Goal: Information Seeking & Learning: Check status

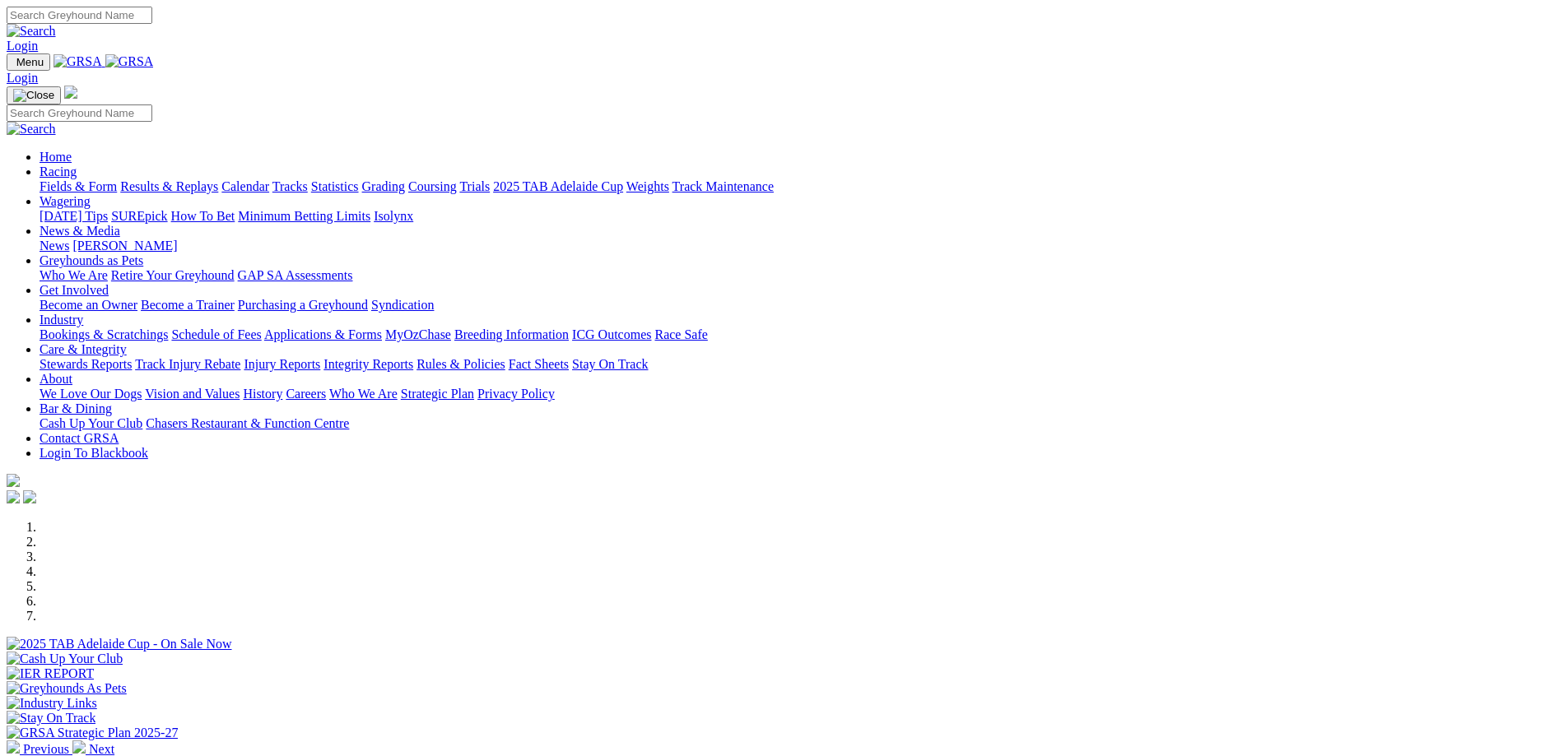
scroll to position [329, 0]
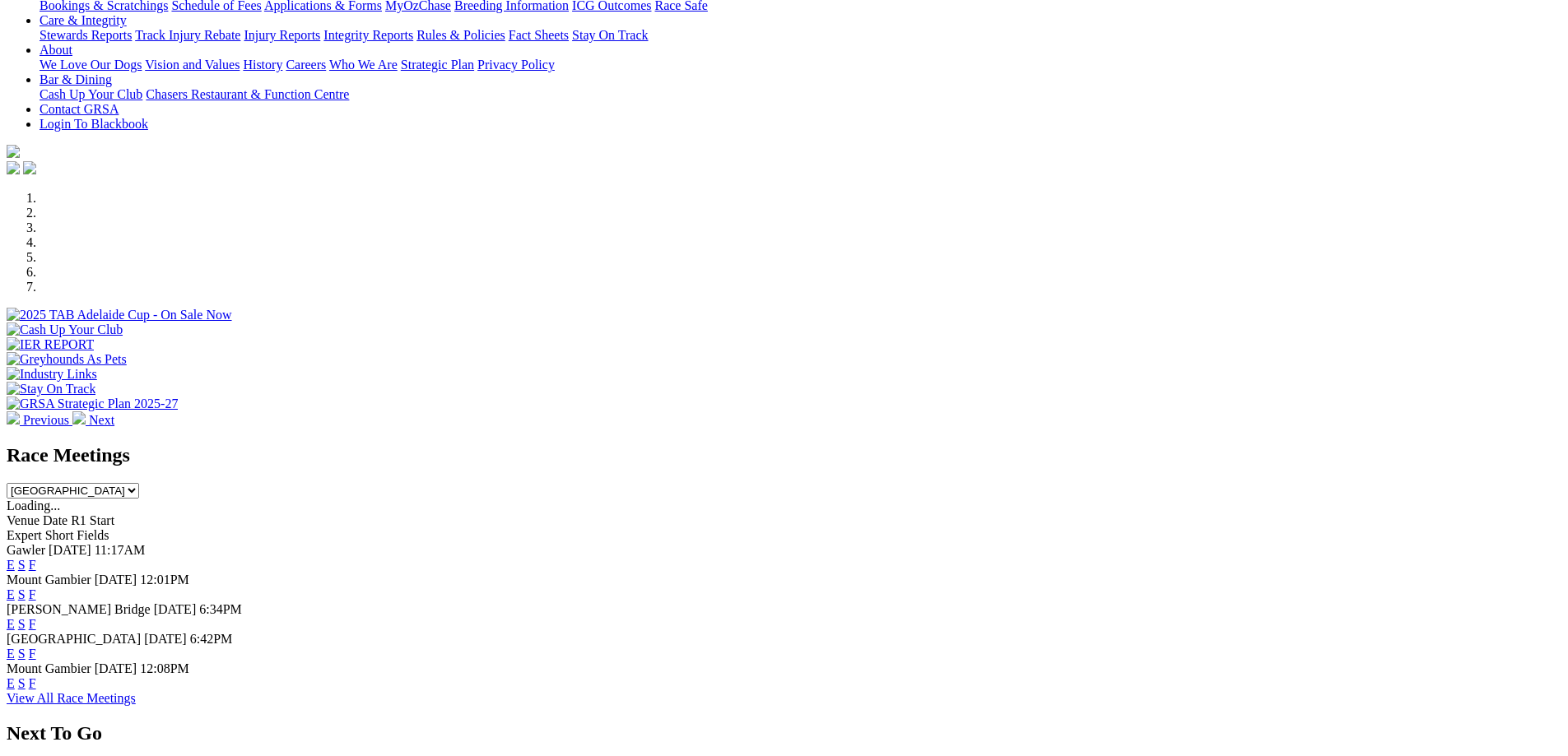
click at [36, 558] on link "F" at bounding box center [33, 565] width 7 height 14
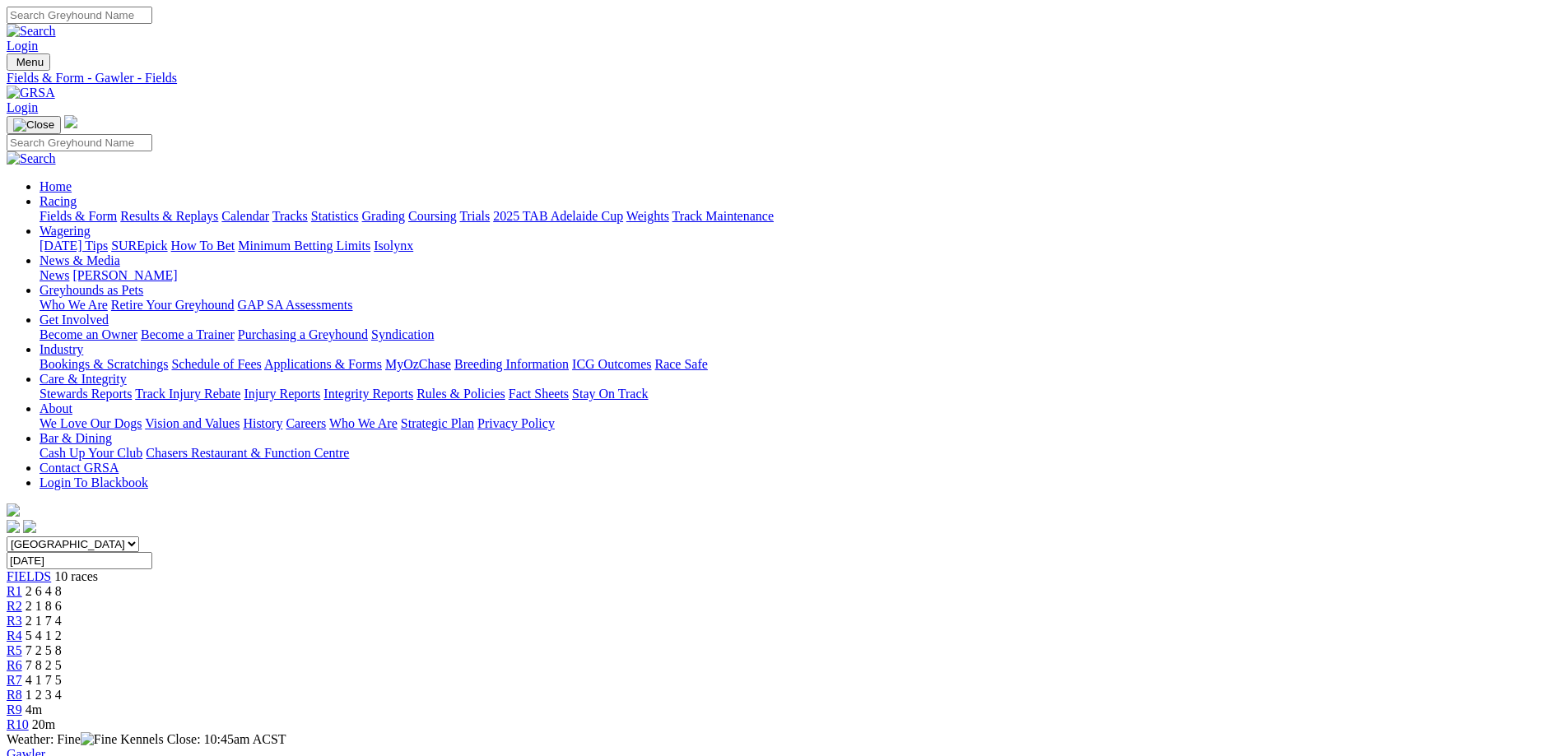
click at [22, 584] on span "R1" at bounding box center [14, 592] width 16 height 14
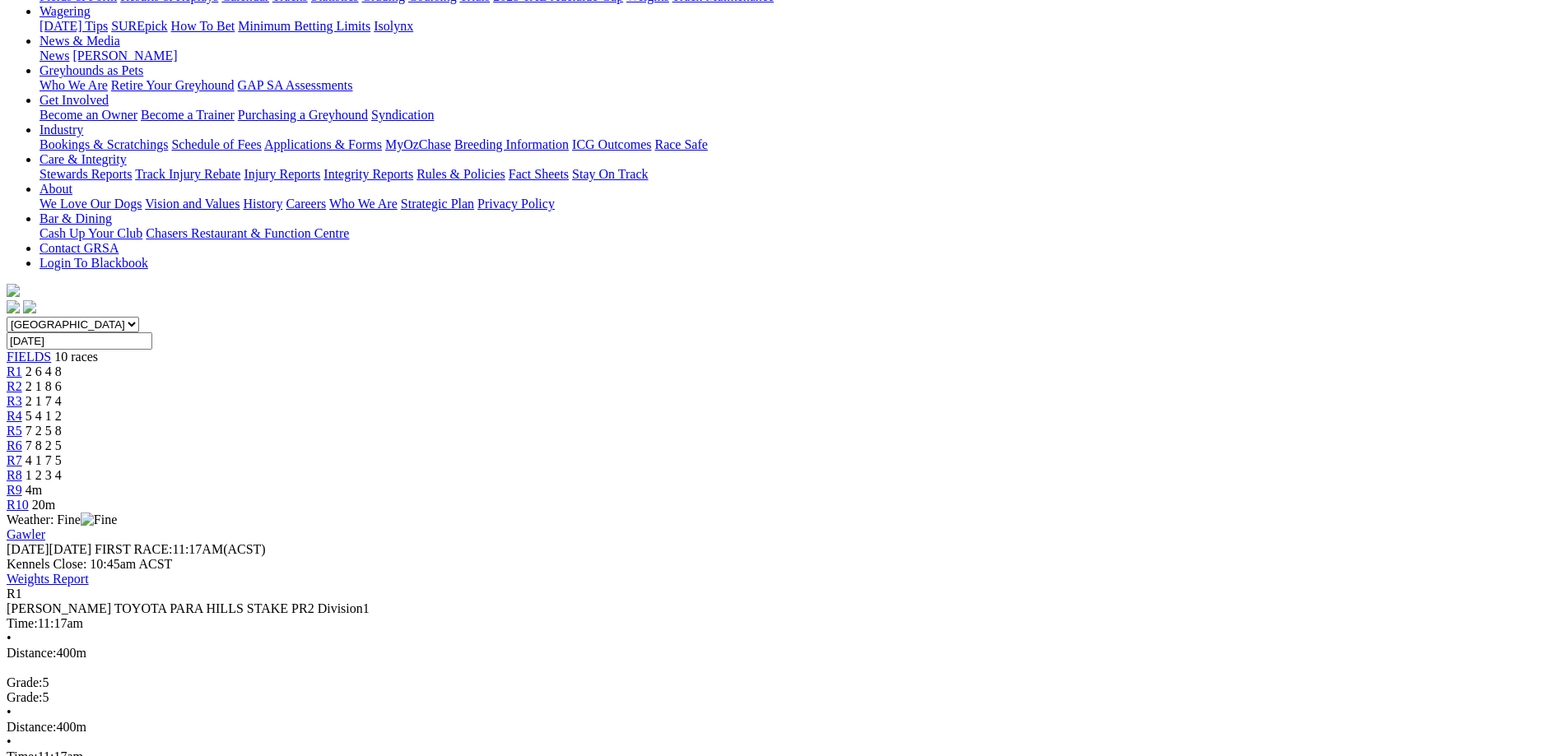
scroll to position [164, 0]
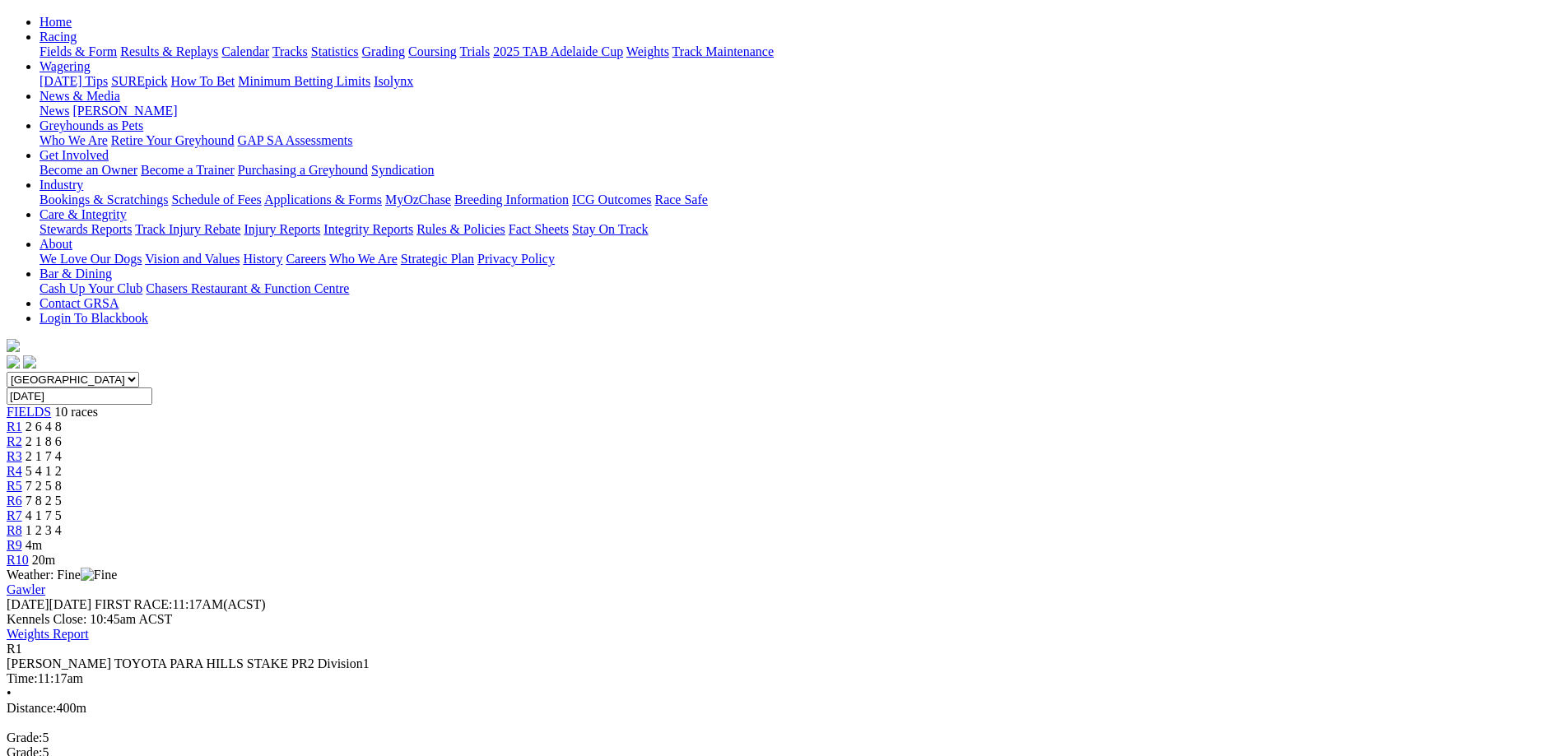
click at [22, 434] on link "R2" at bounding box center [14, 441] width 16 height 14
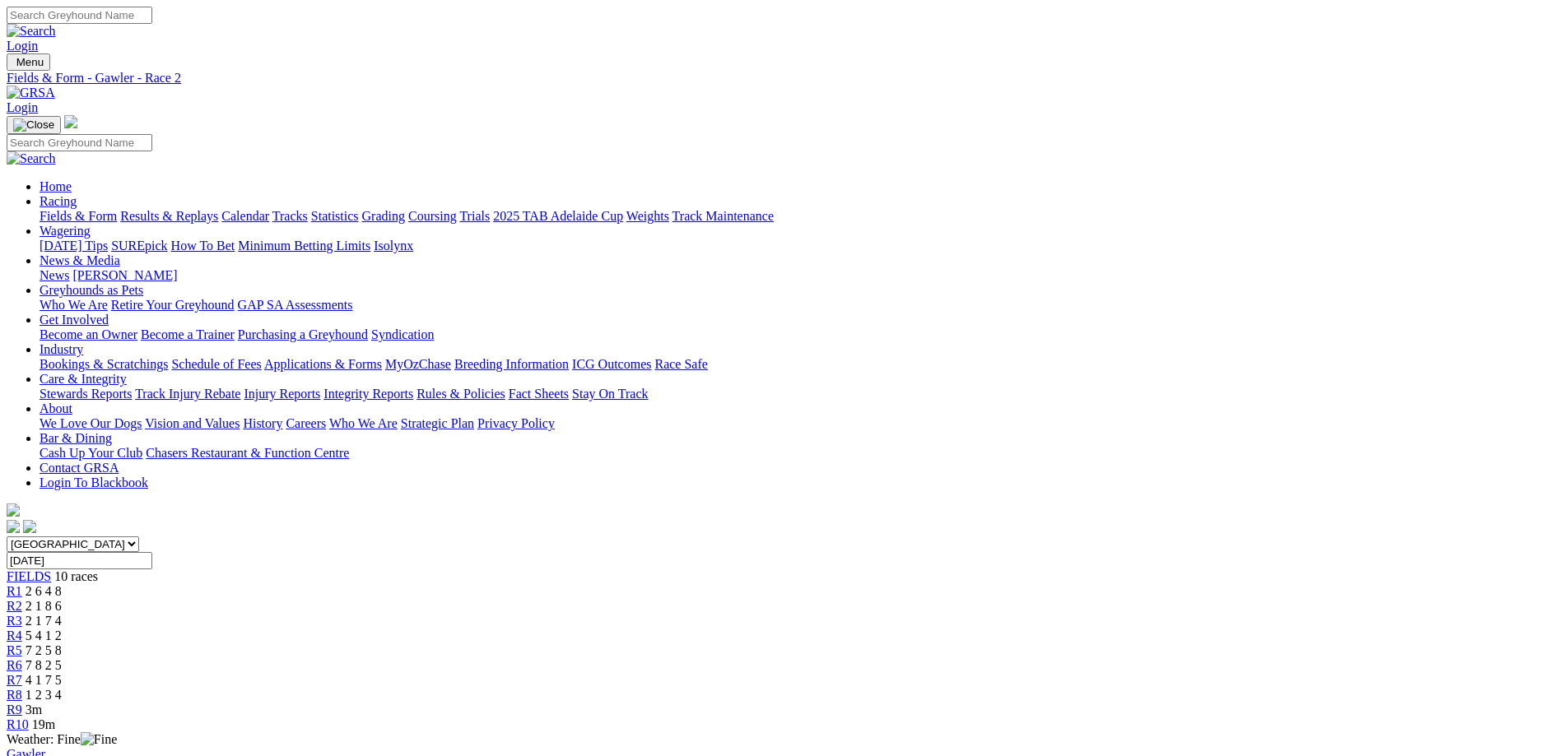
click at [22, 584] on span "R1" at bounding box center [14, 592] width 16 height 14
click at [515, 599] on div "R2 2 1 8 6" at bounding box center [784, 606] width 1555 height 15
click at [22, 614] on span "R3" at bounding box center [14, 621] width 16 height 14
click at [62, 629] on span "5 4 1 2" at bounding box center [43, 636] width 36 height 14
click at [22, 644] on span "R5" at bounding box center [14, 651] width 16 height 14
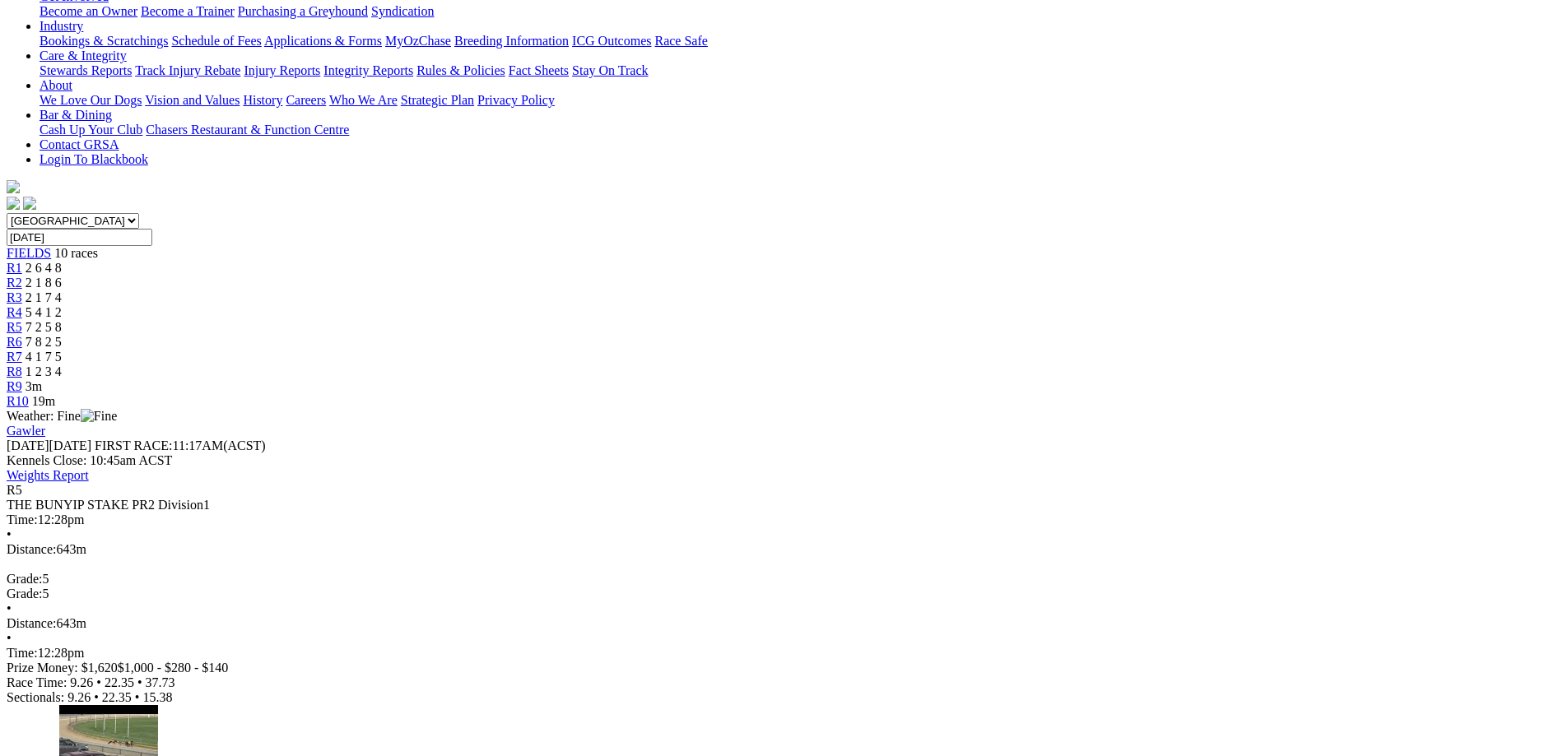
scroll to position [82, 0]
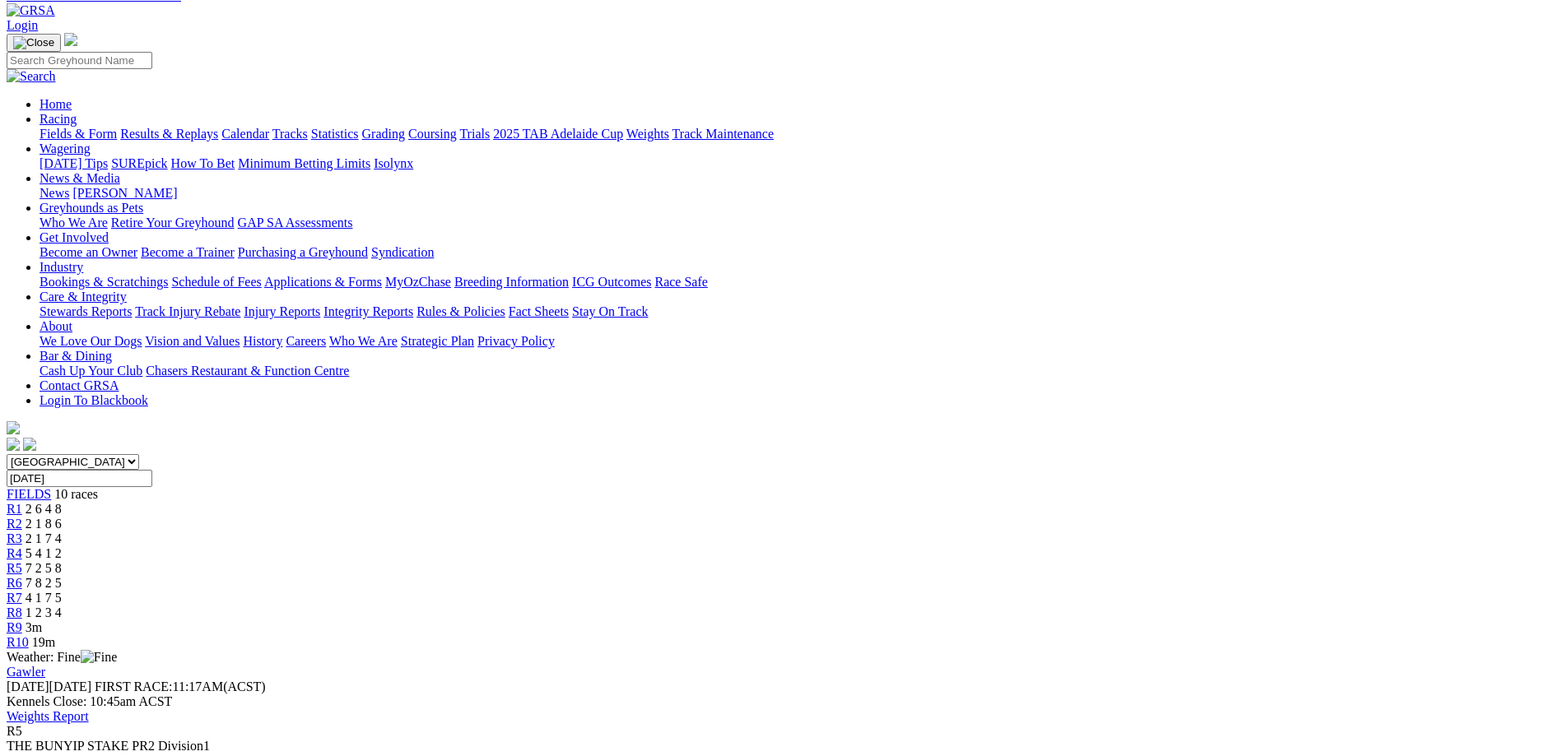
click at [62, 576] on span "7 8 2 5" at bounding box center [43, 583] width 36 height 14
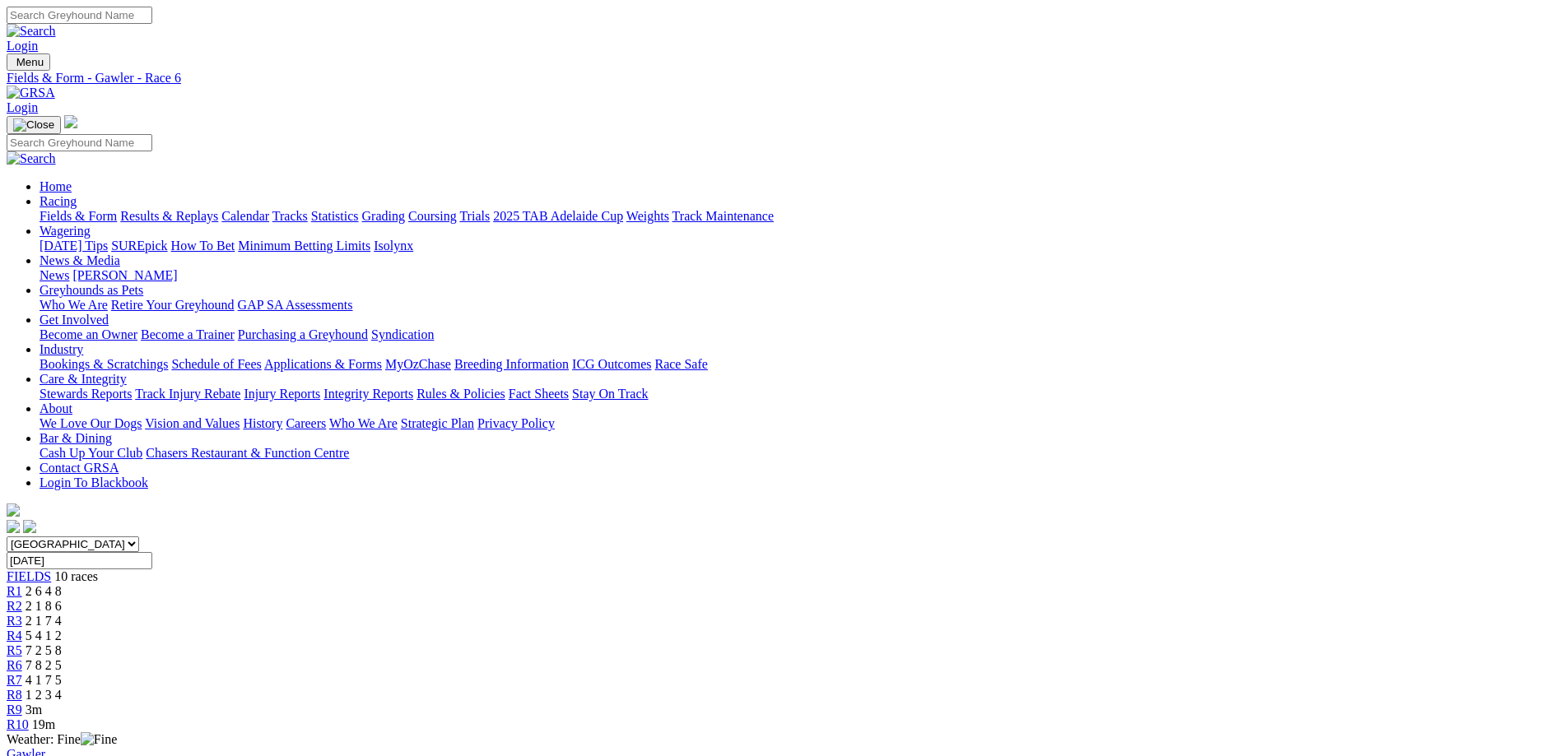
click at [22, 673] on link "R7" at bounding box center [14, 680] width 16 height 14
click at [22, 688] on link "R8" at bounding box center [14, 695] width 16 height 14
click at [29, 717] on span "R10" at bounding box center [17, 724] width 22 height 14
click at [1148, 703] on div "R9 2m" at bounding box center [784, 710] width 1555 height 15
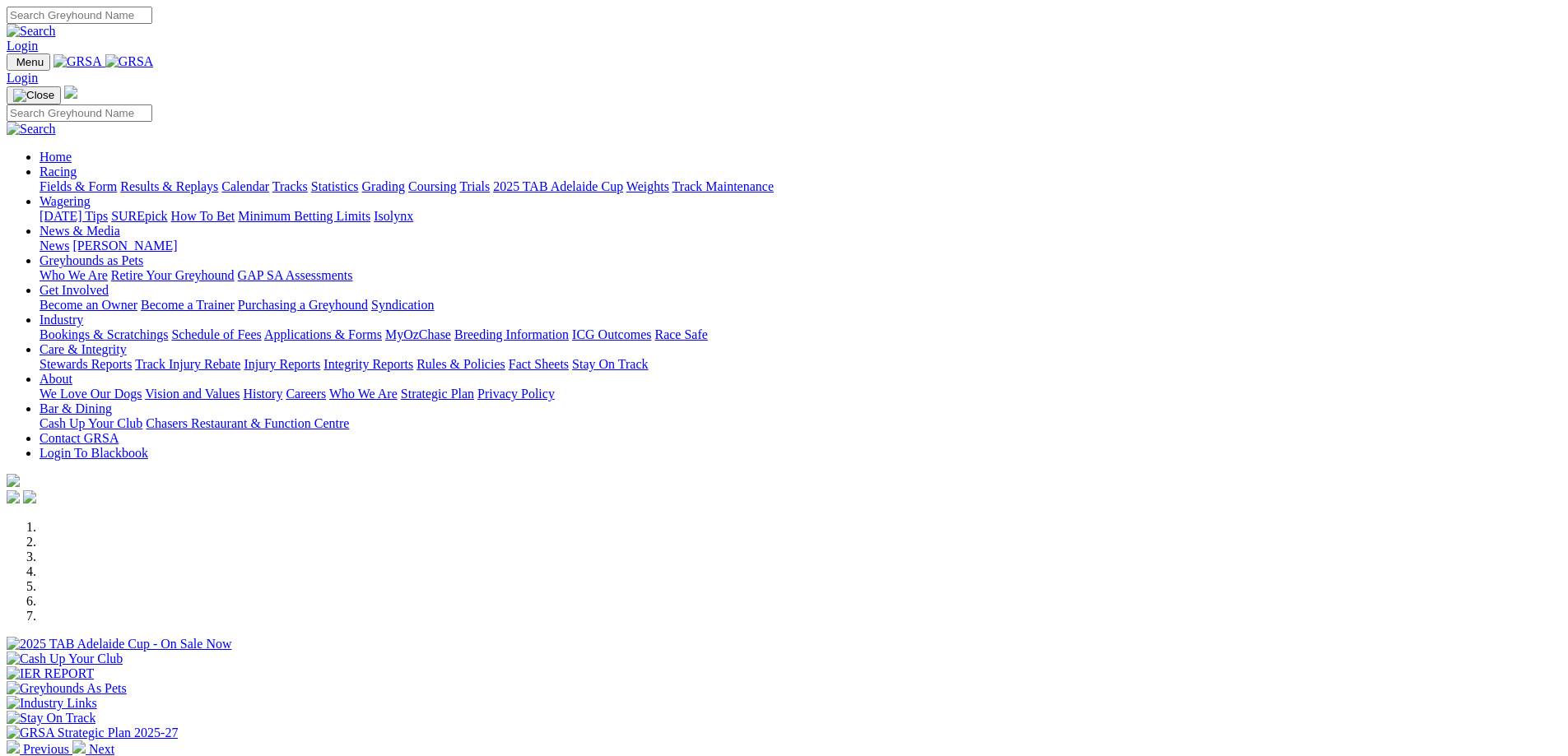
scroll to position [329, 0]
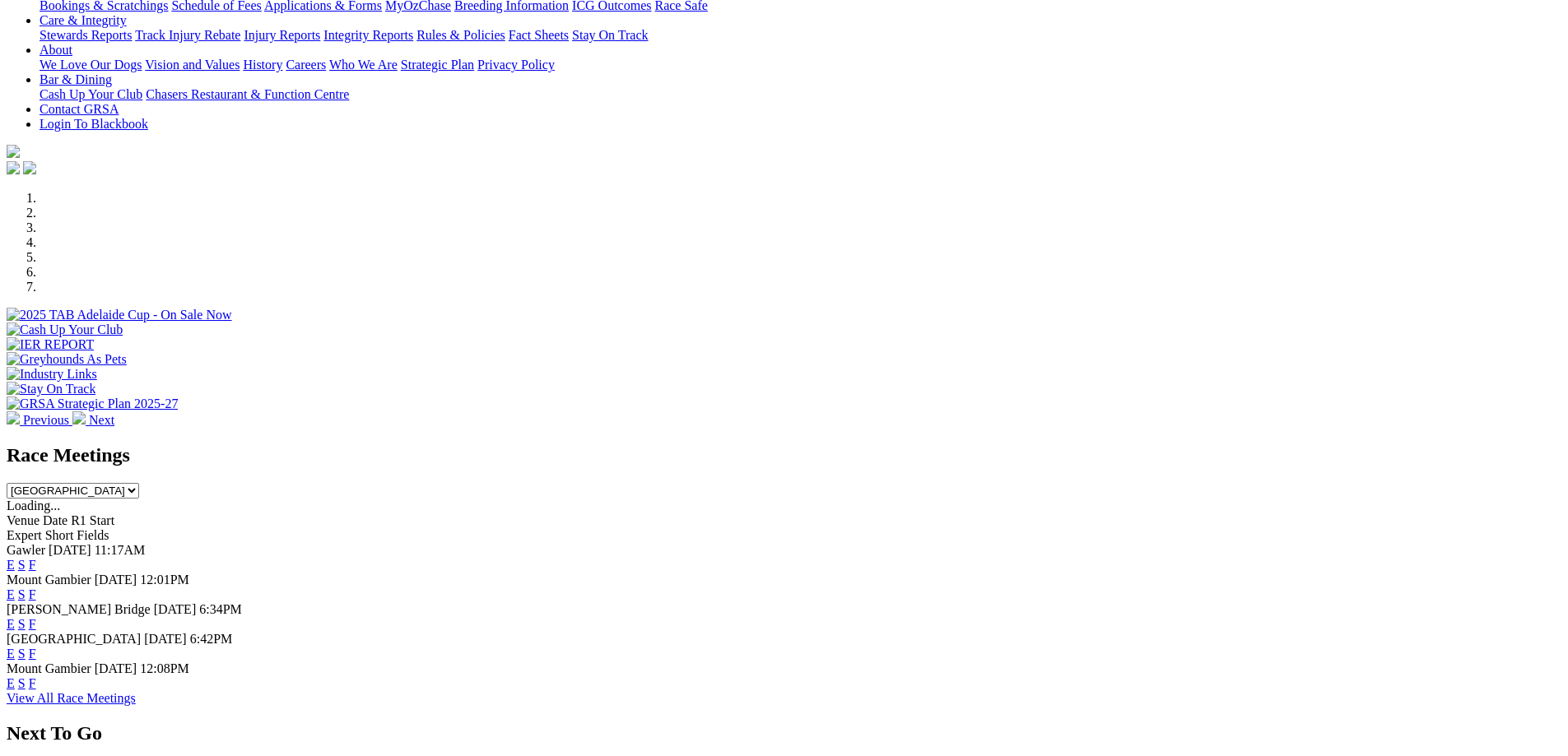
click at [36, 558] on link "F" at bounding box center [33, 565] width 7 height 14
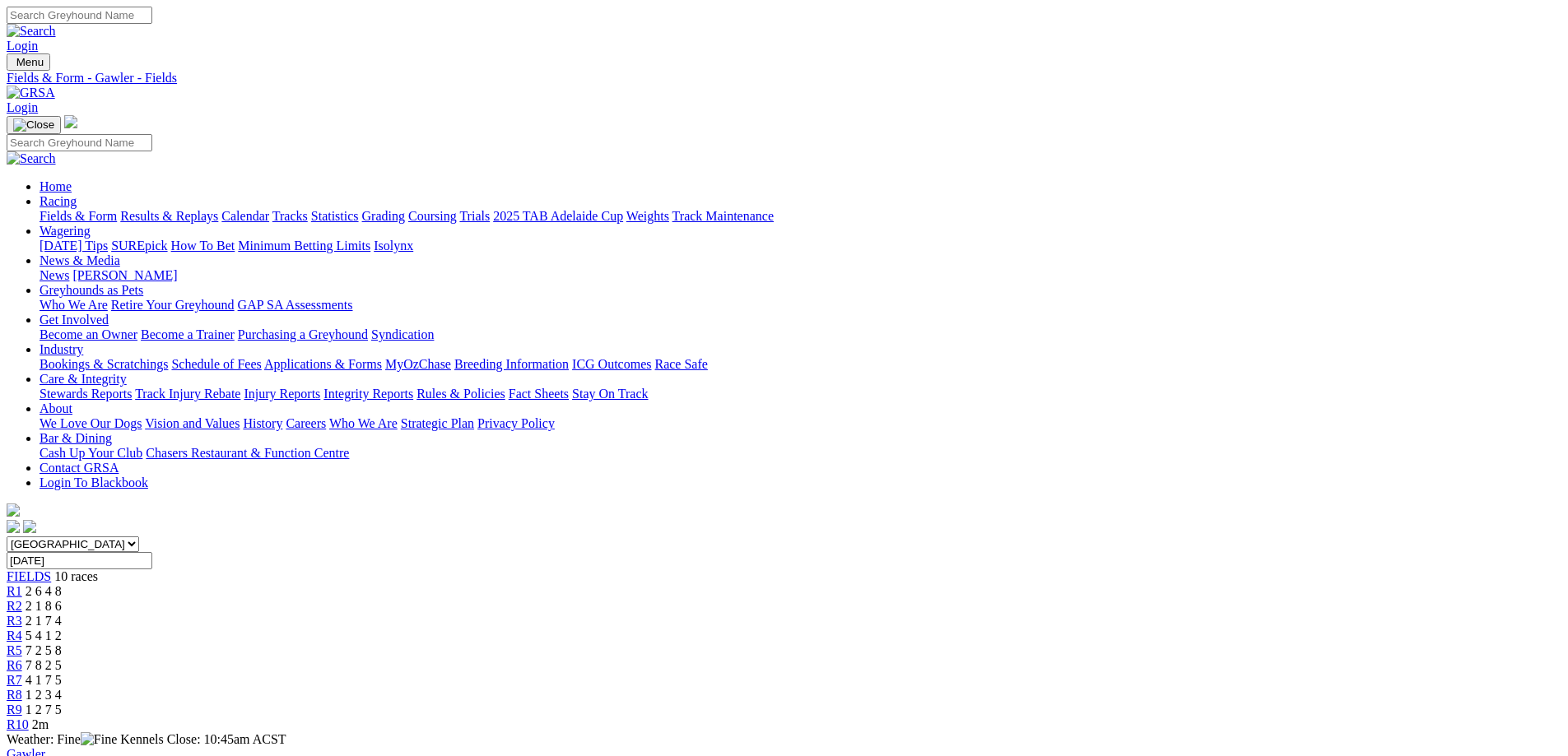
click at [1173, 703] on div "R9 1 2 7 5" at bounding box center [784, 710] width 1555 height 15
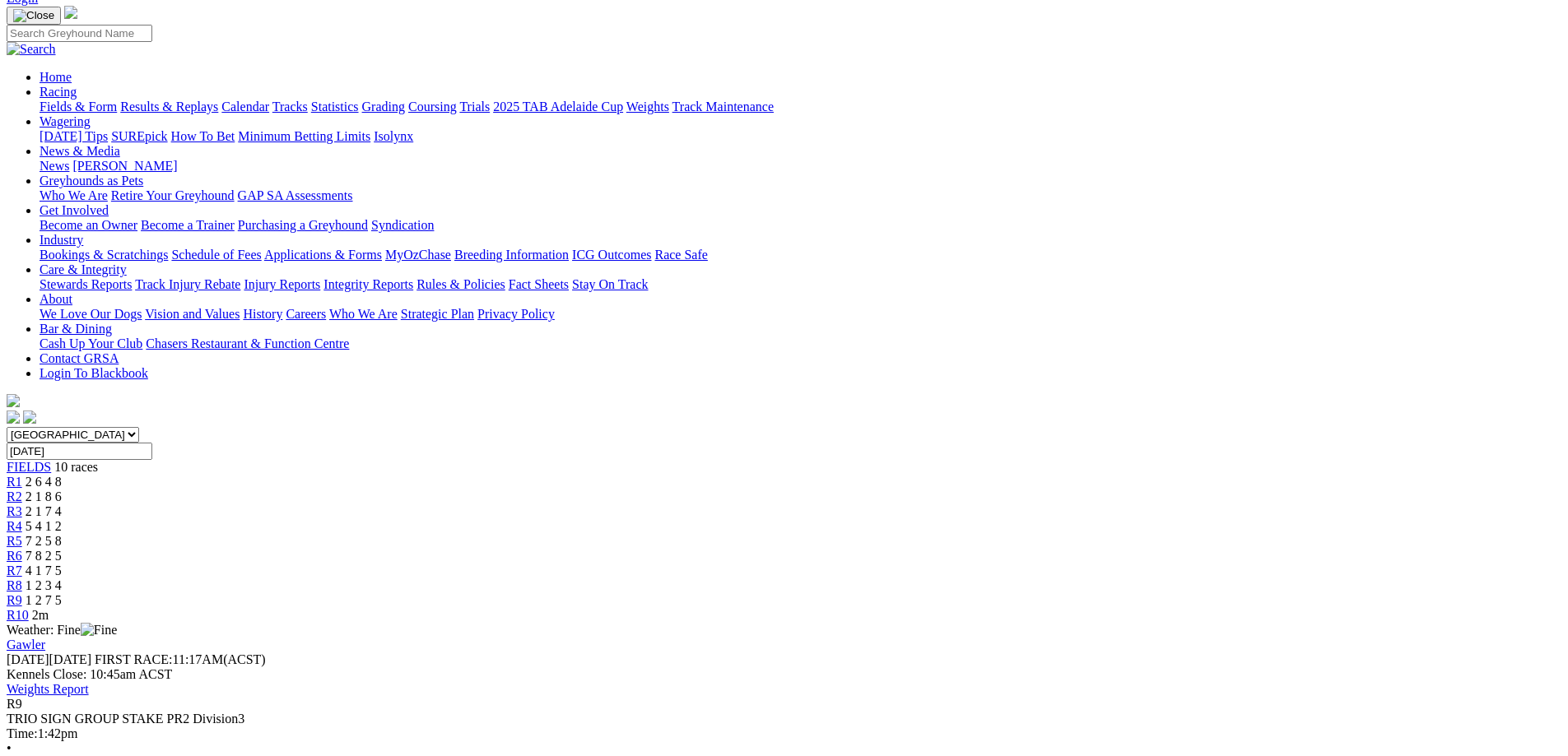
scroll to position [82, 0]
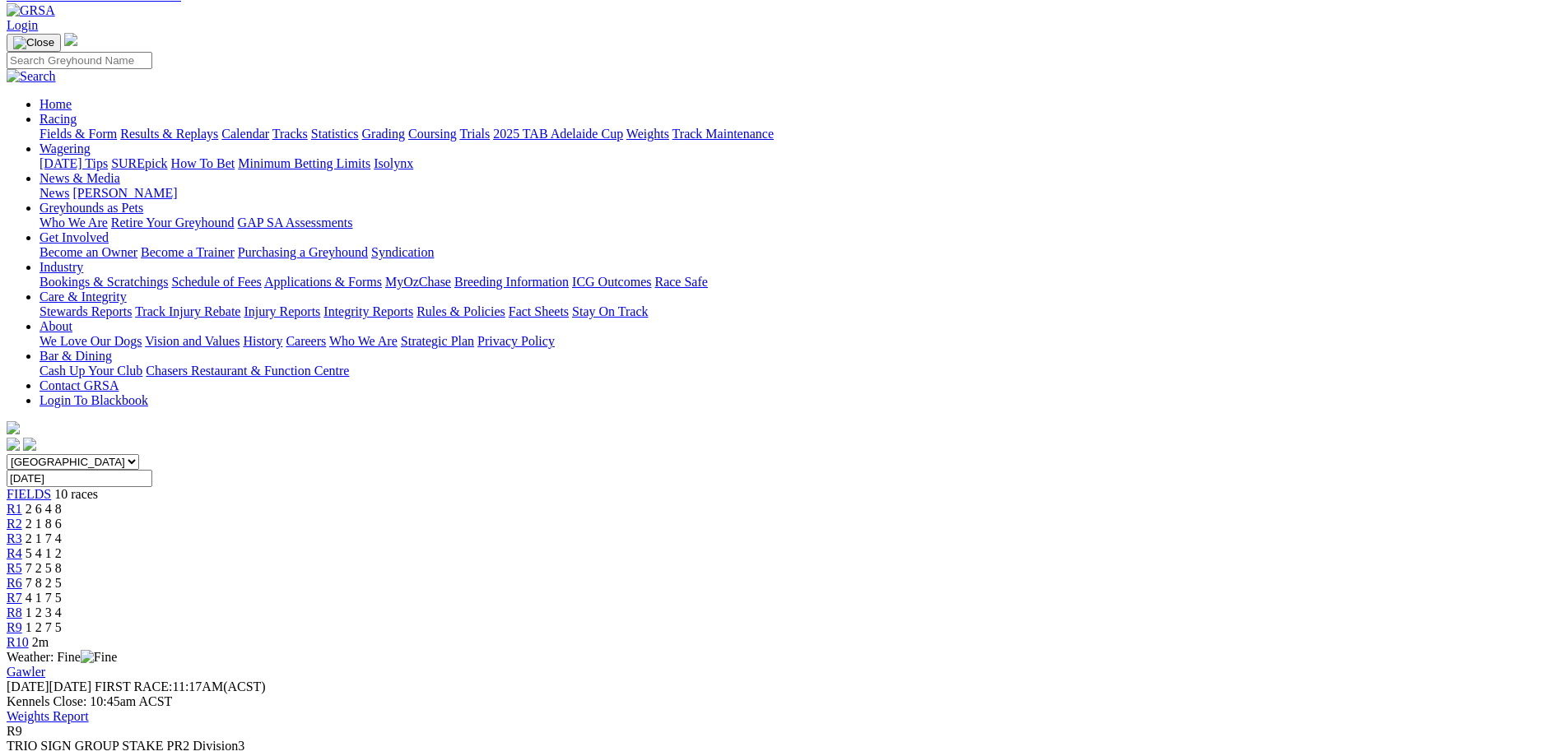
click at [29, 635] on link "R10" at bounding box center [17, 642] width 22 height 14
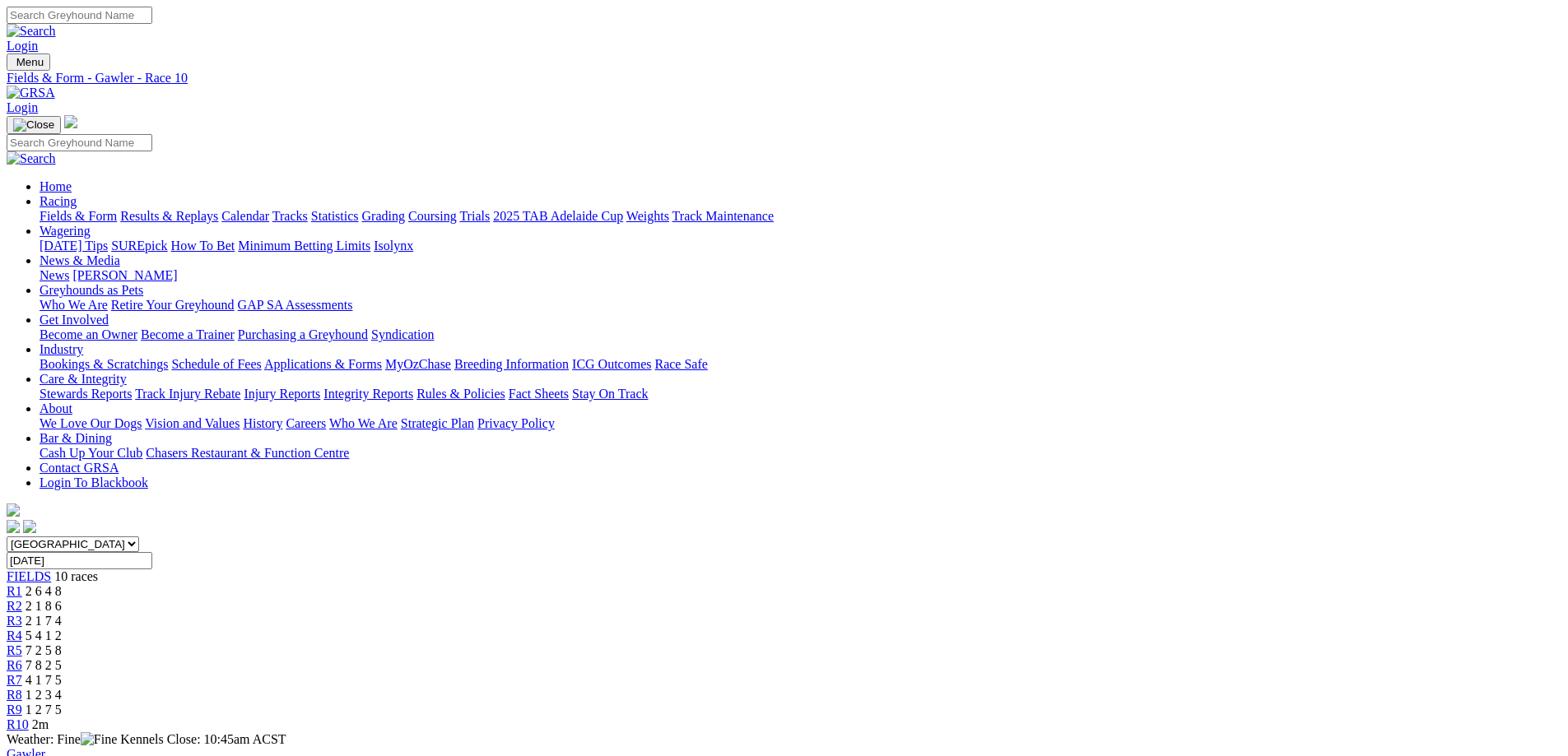
click at [218, 209] on link "Results & Replays" at bounding box center [169, 216] width 98 height 14
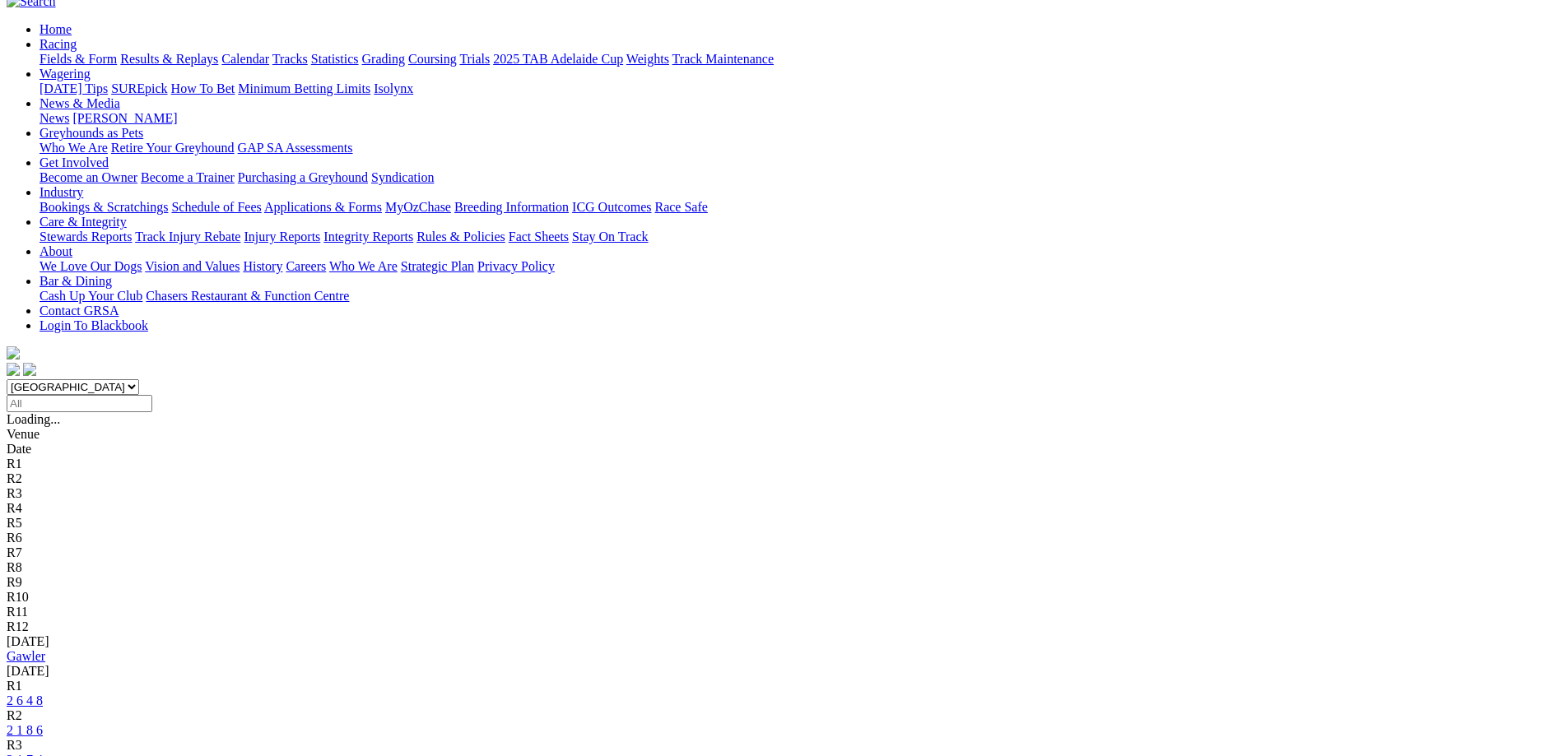
scroll to position [329, 0]
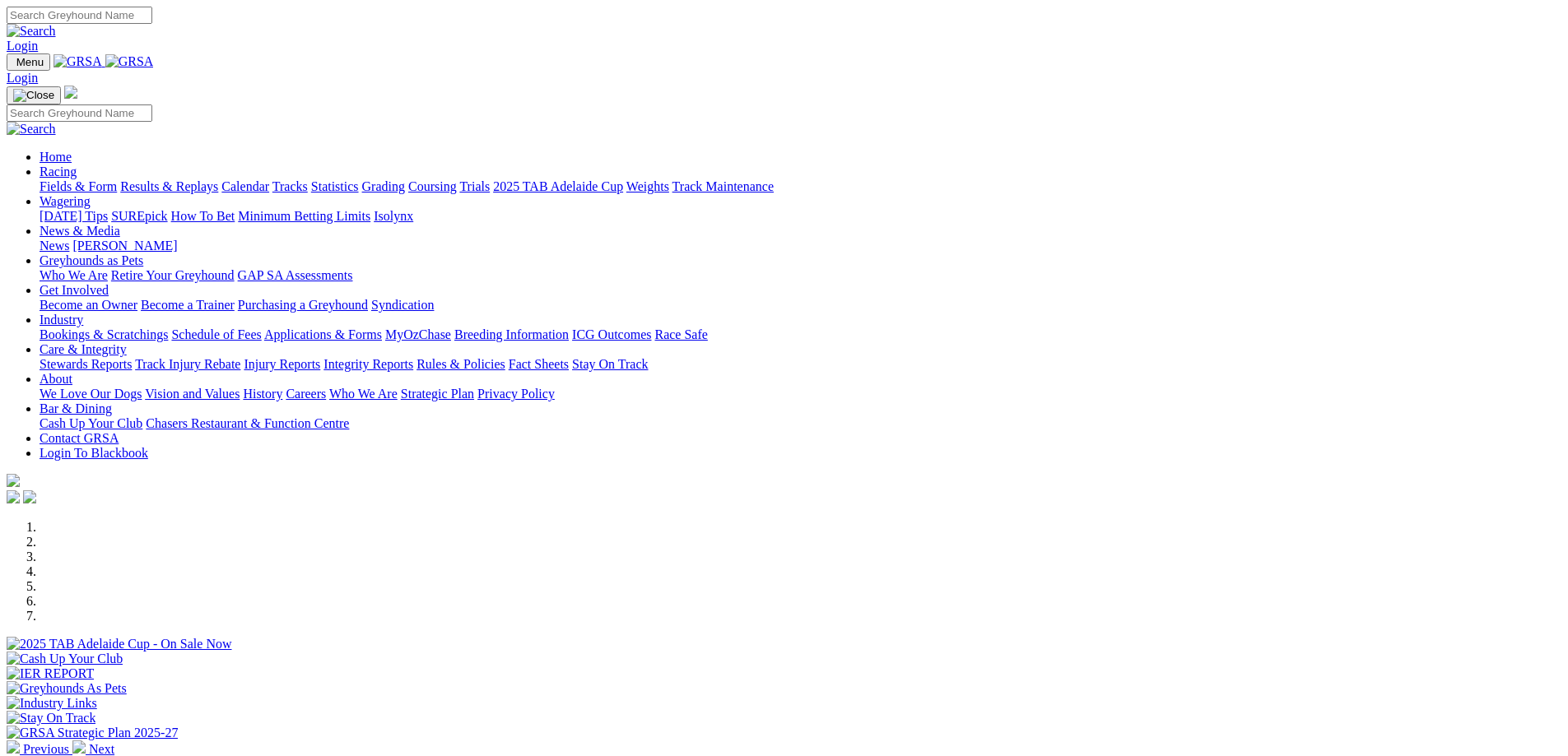
scroll to position [329, 0]
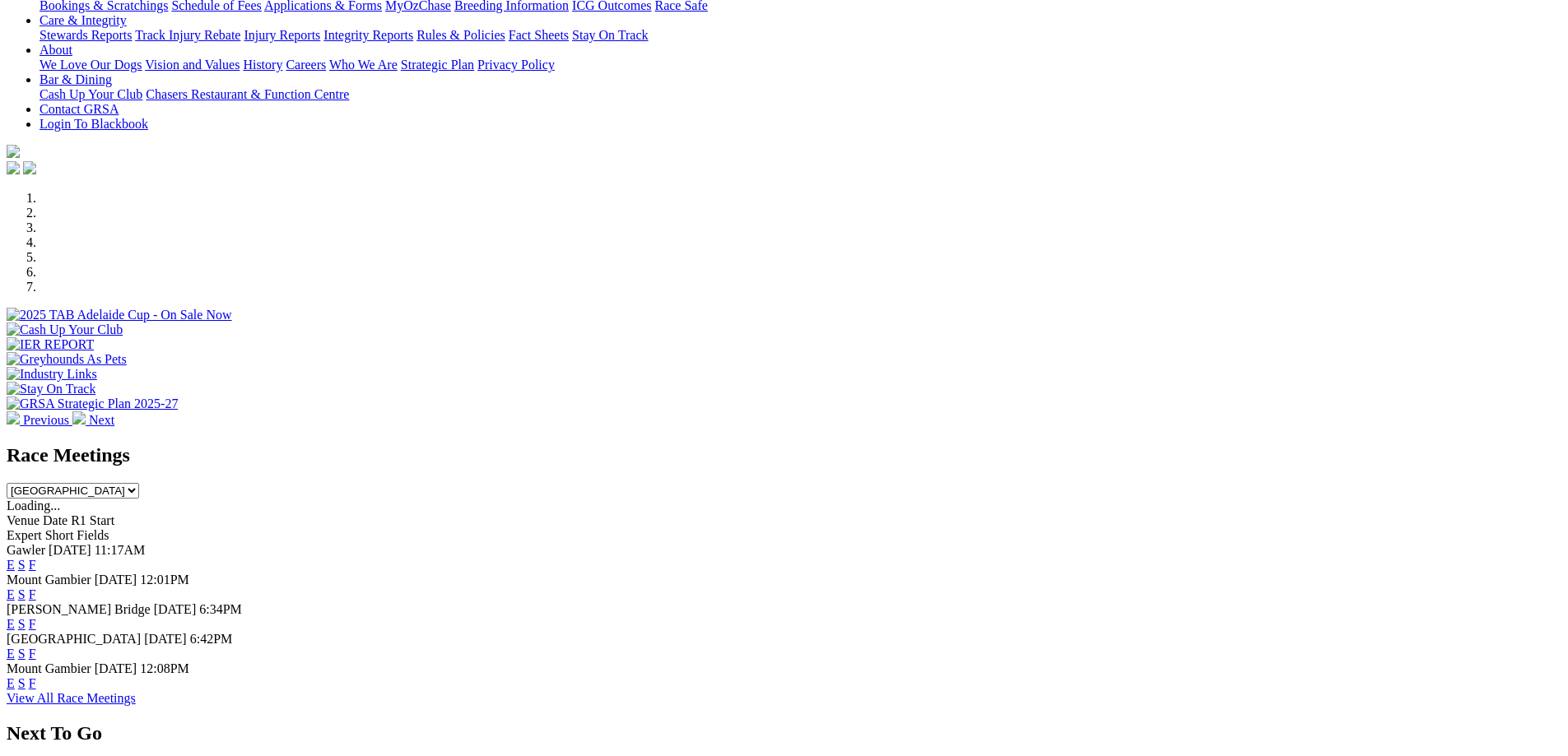
click at [36, 558] on link "F" at bounding box center [33, 565] width 7 height 14
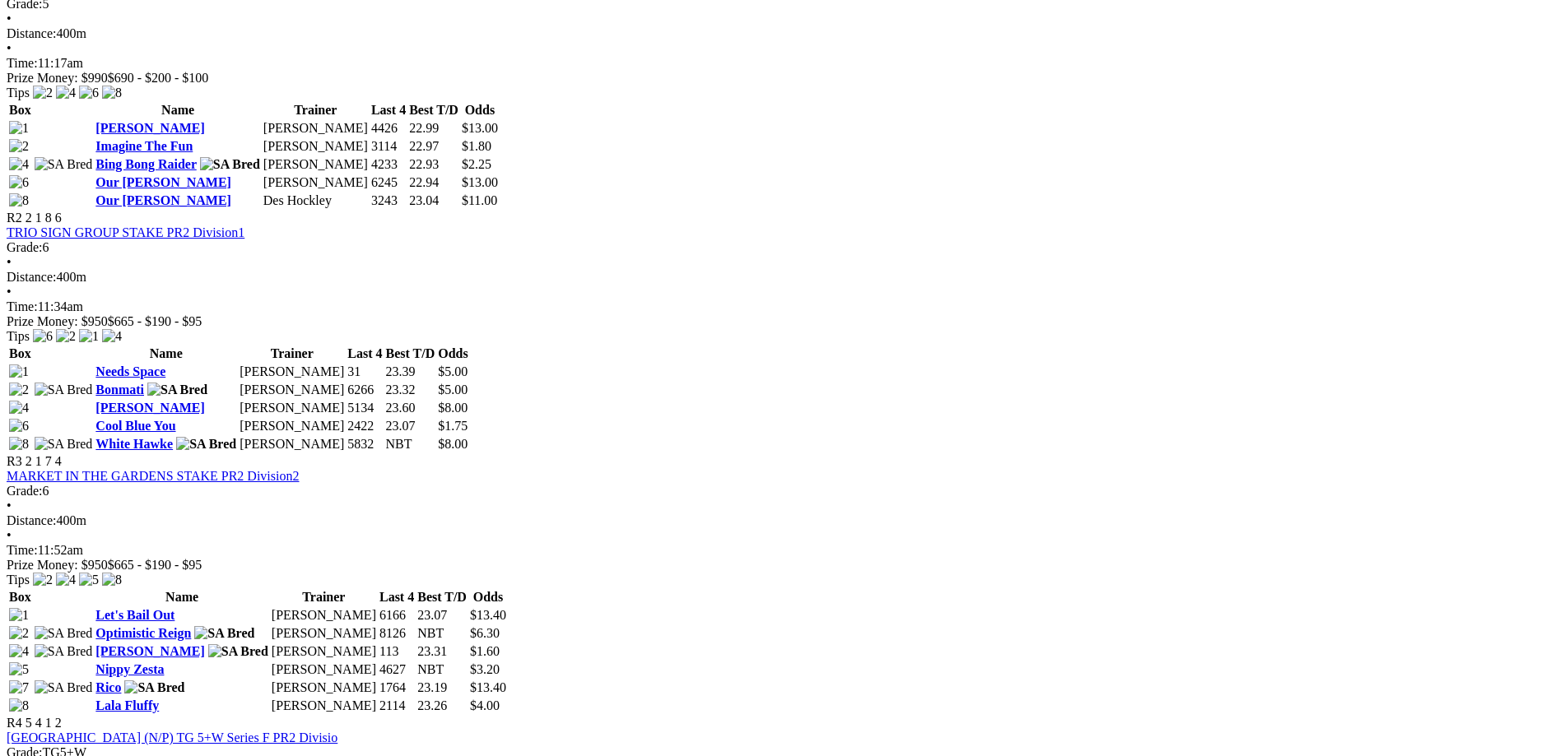
scroll to position [1152, 0]
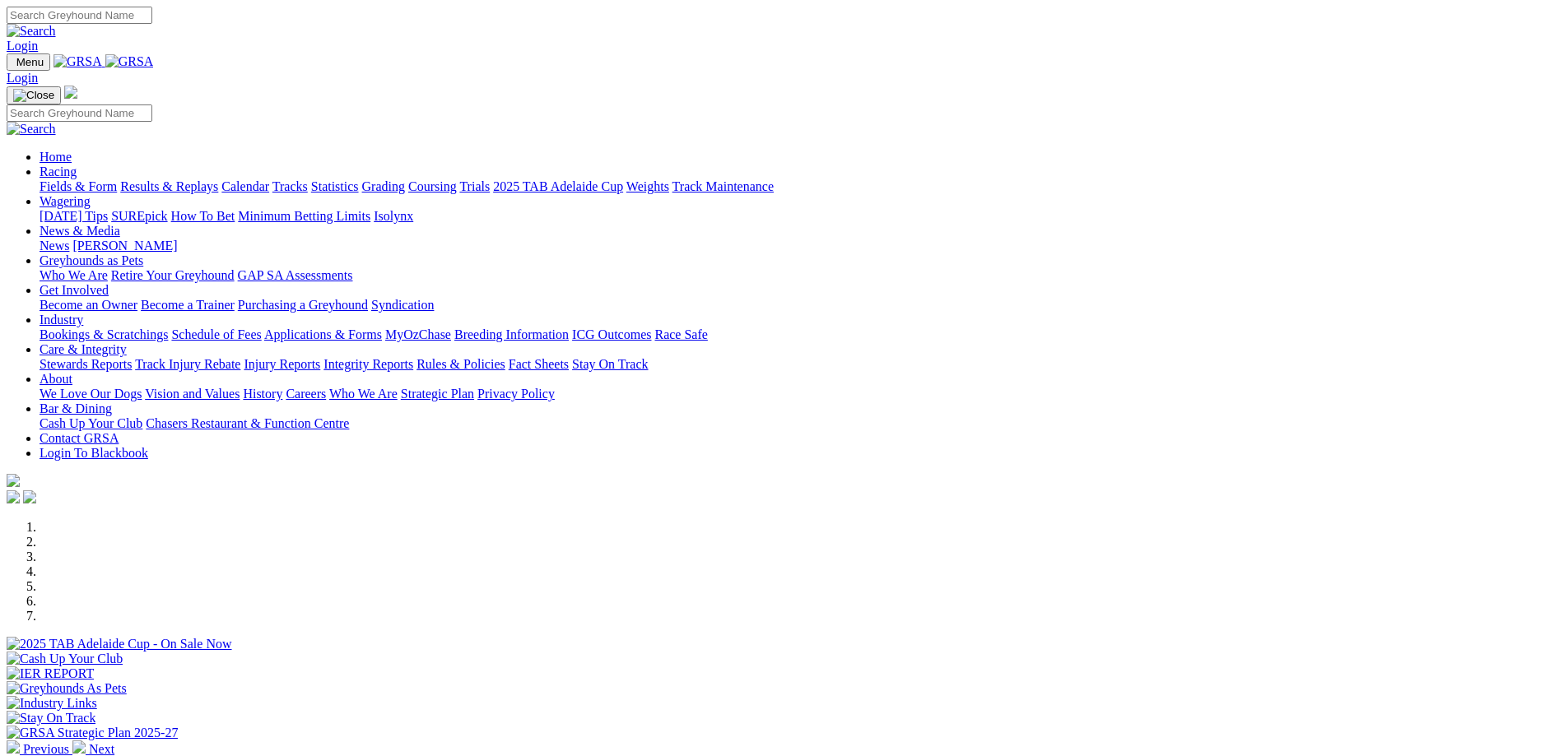
scroll to position [329, 0]
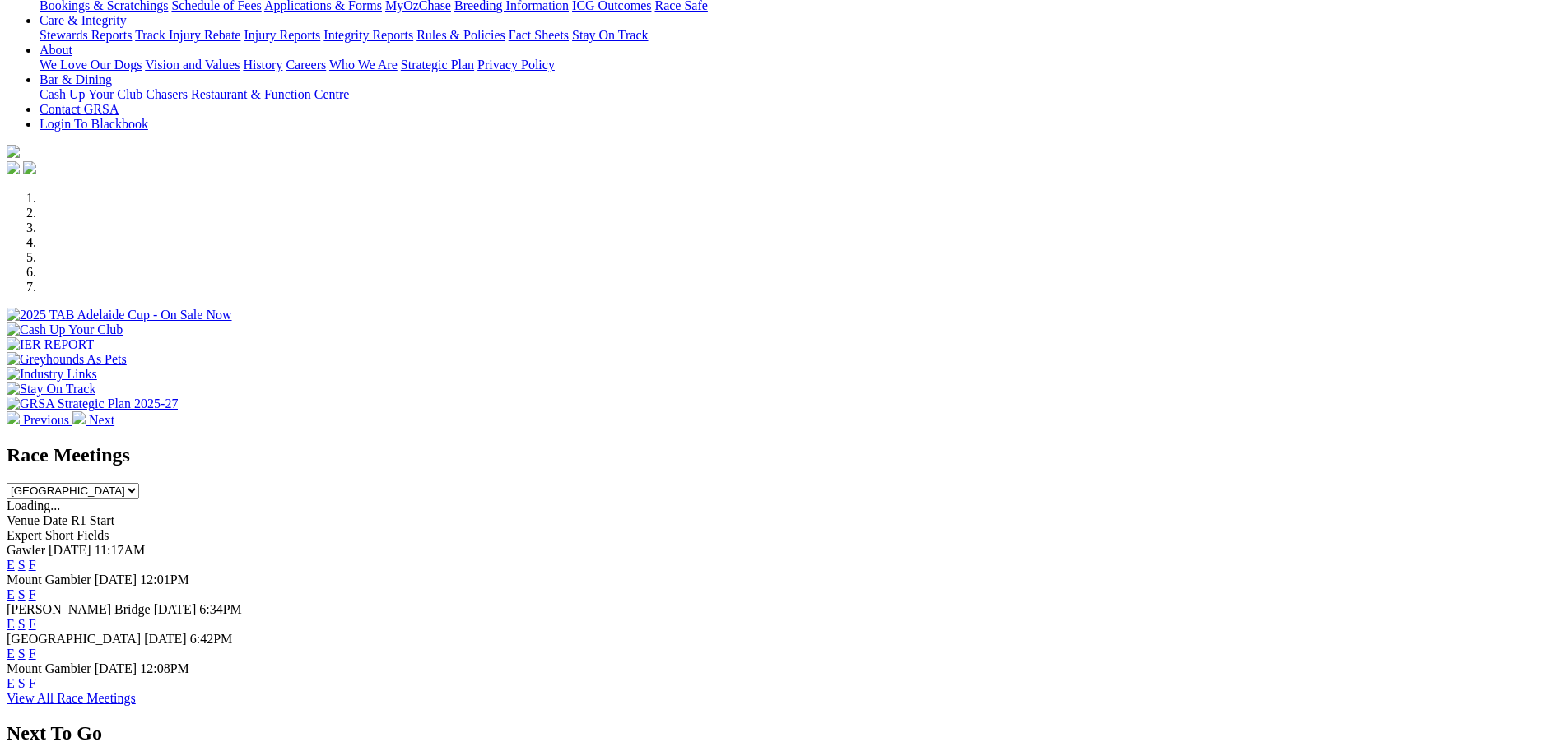
click at [36, 558] on link "F" at bounding box center [33, 565] width 7 height 14
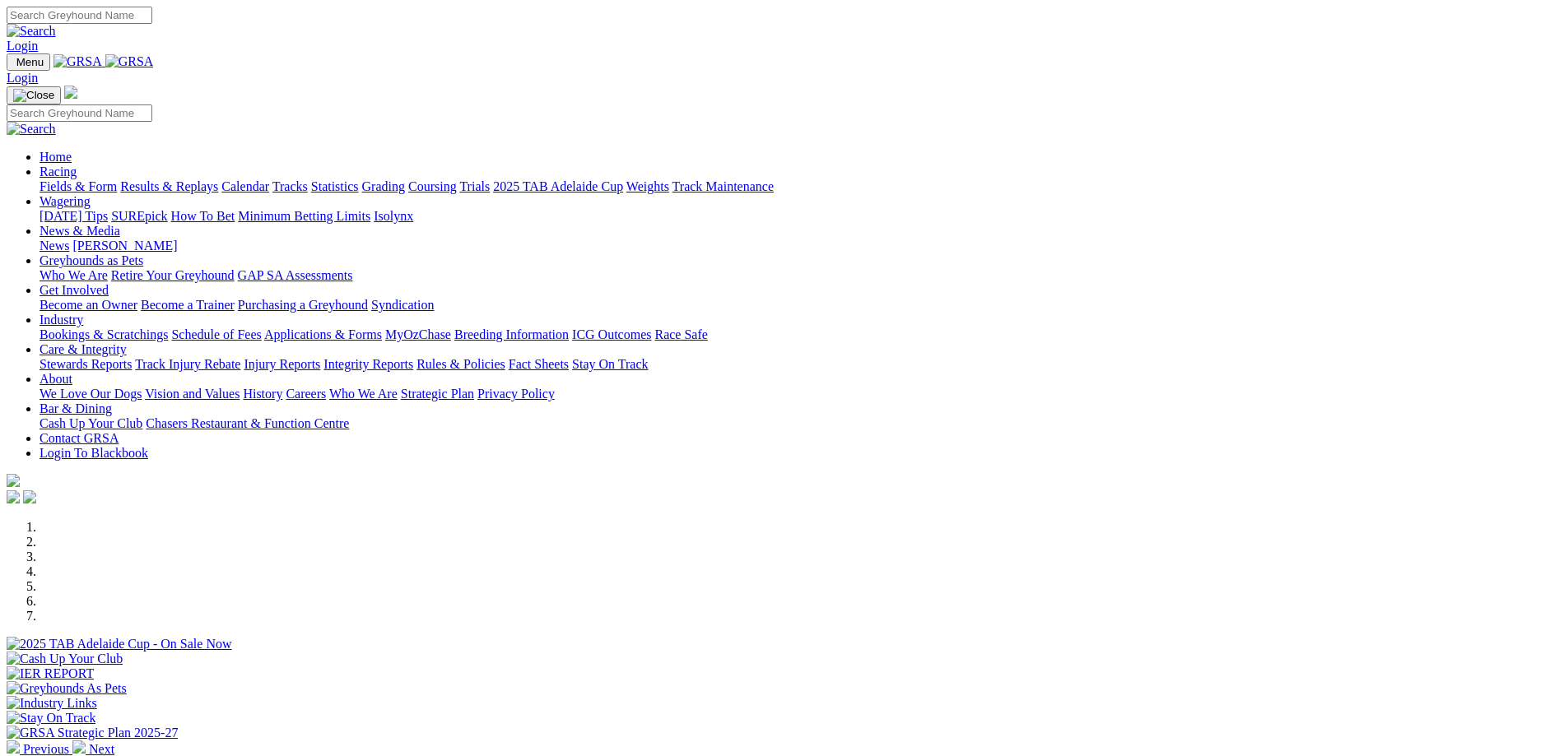
scroll to position [164, 0]
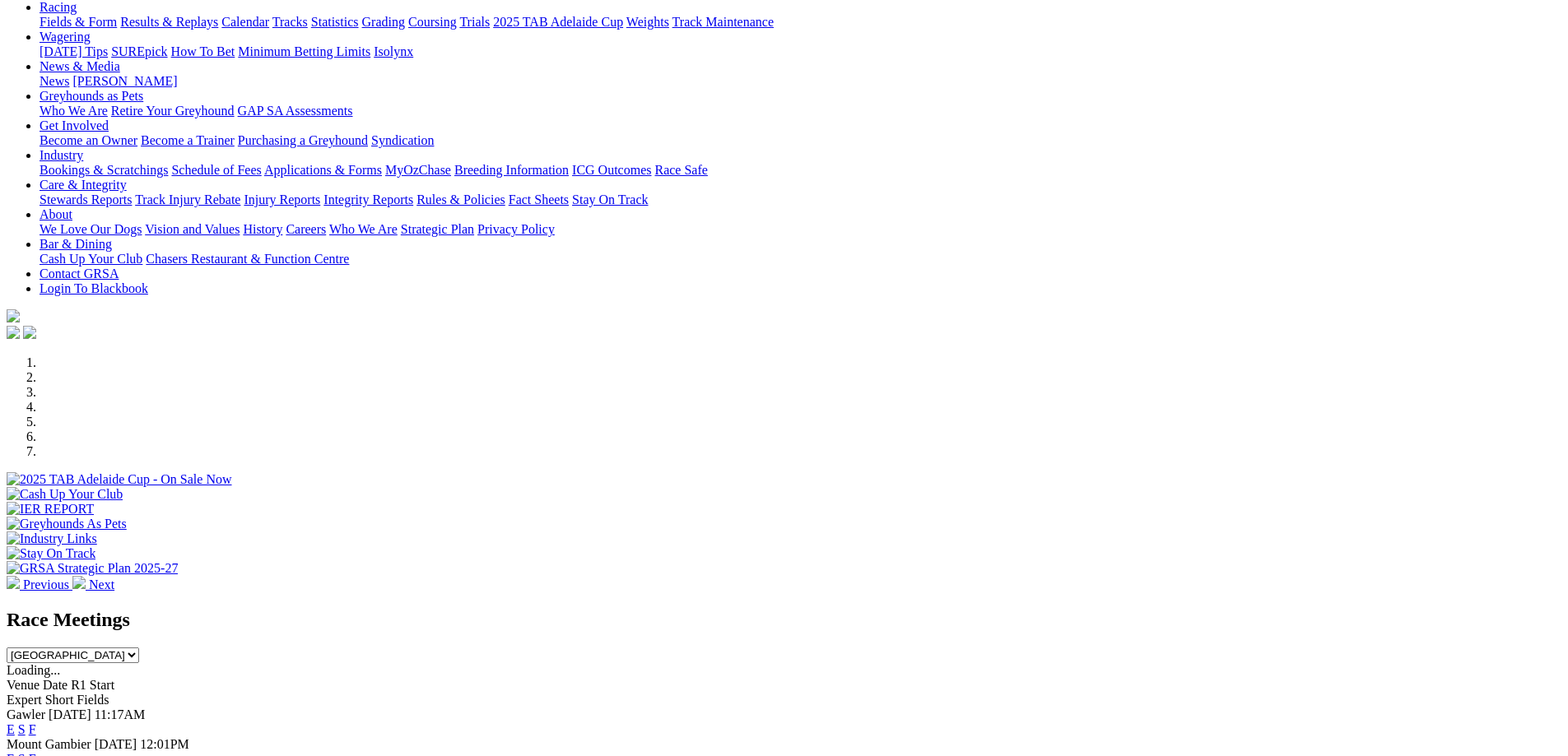
click at [36, 722] on link "F" at bounding box center [33, 729] width 7 height 14
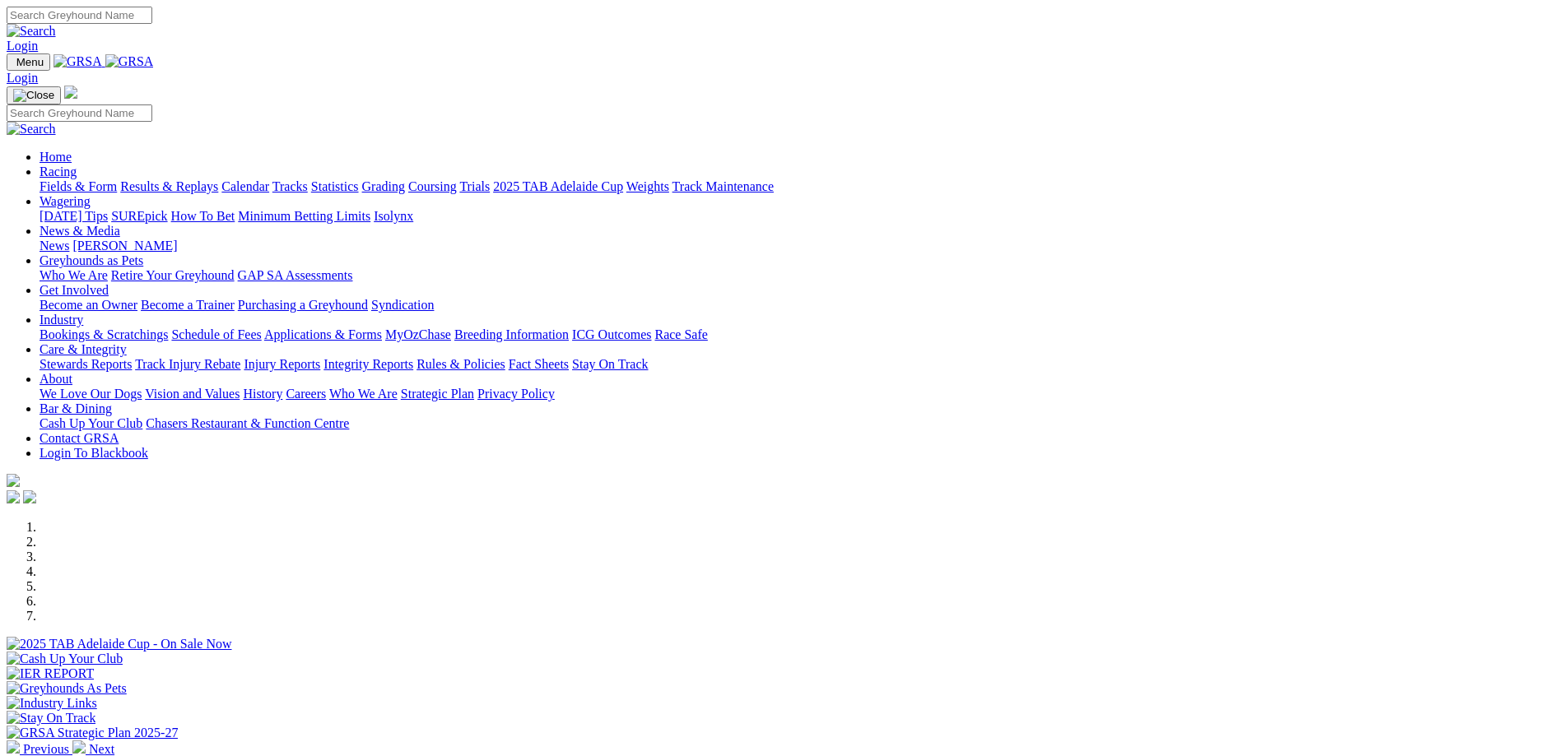
scroll to position [329, 0]
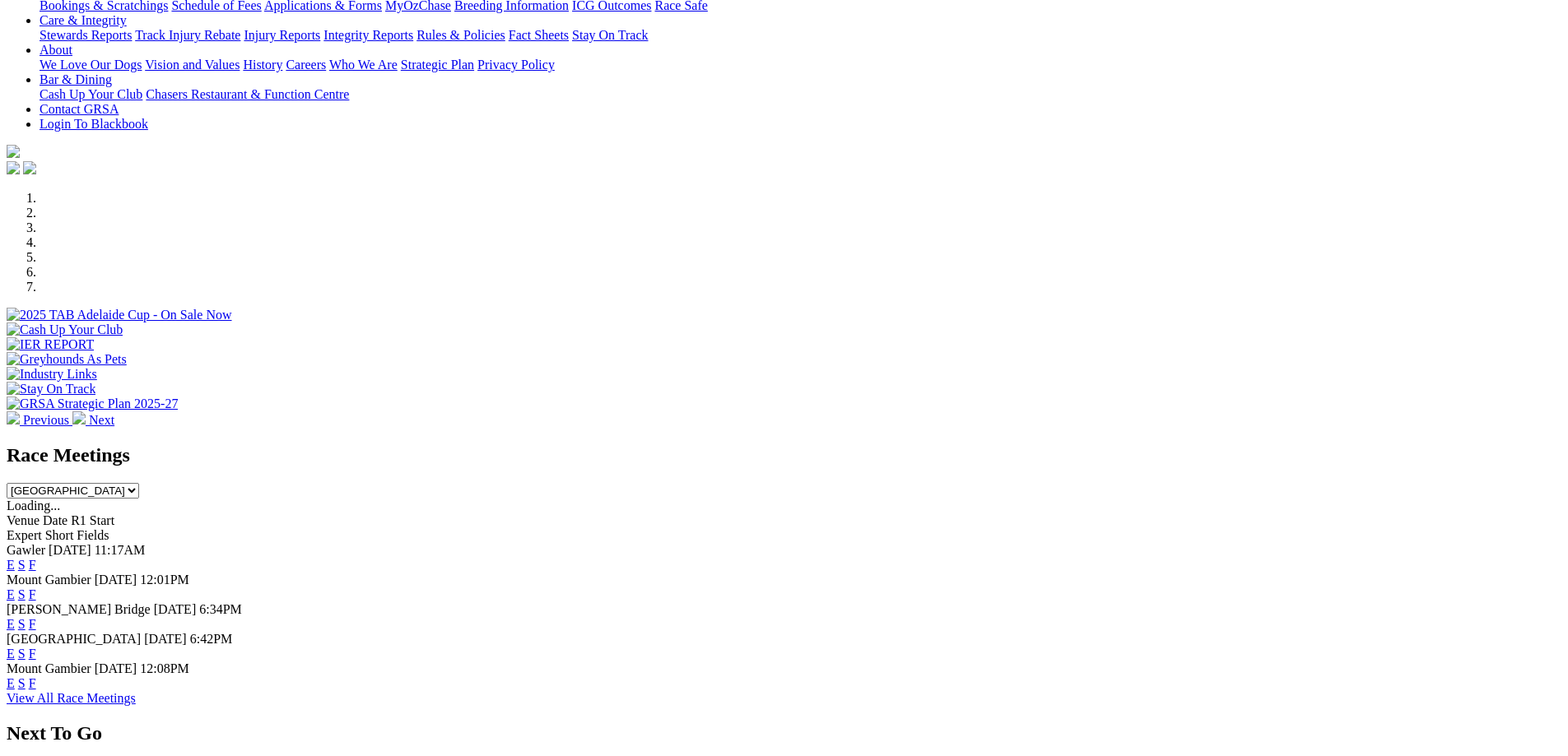
click at [36, 558] on link "F" at bounding box center [33, 565] width 7 height 14
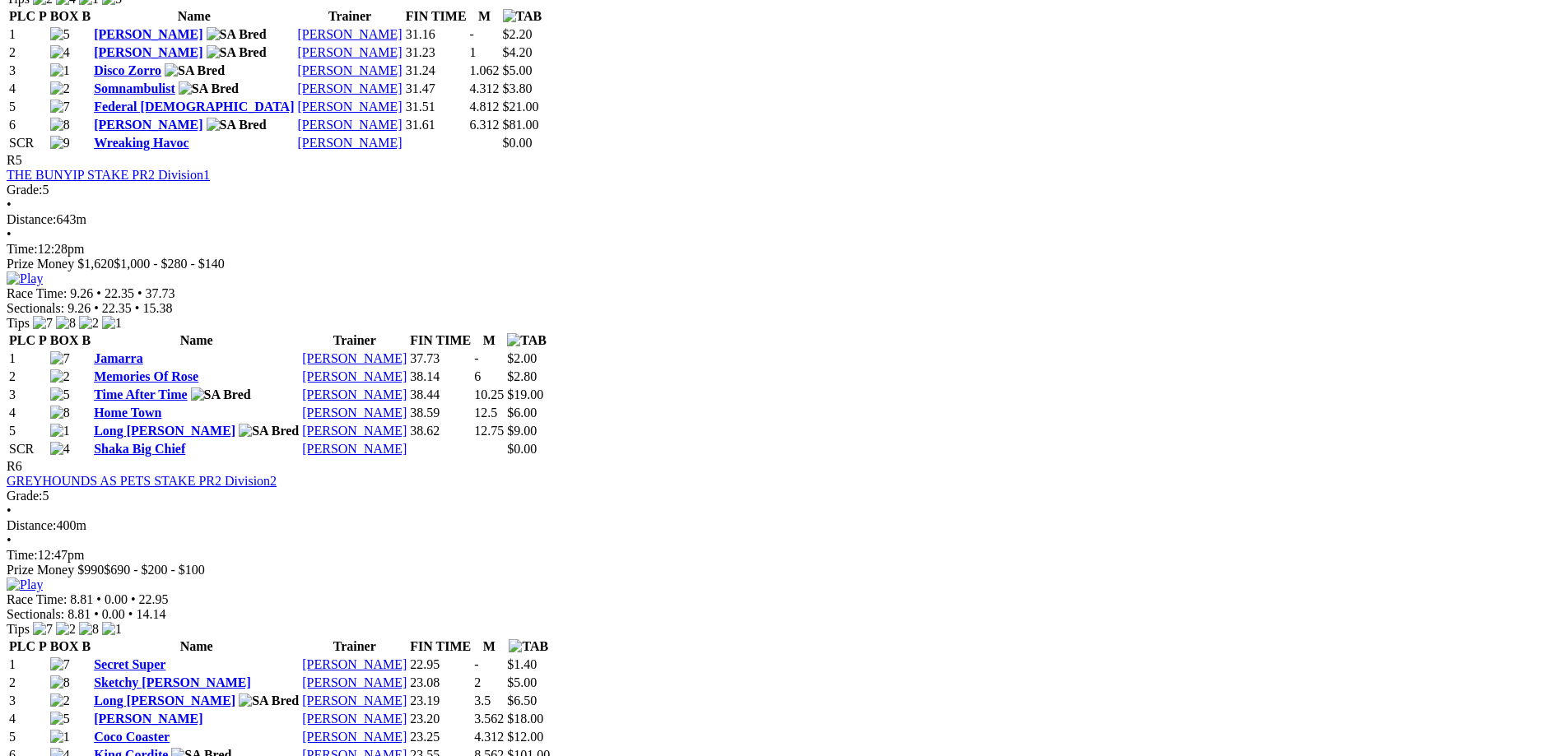
scroll to position [1974, 0]
